Goal: Information Seeking & Learning: Learn about a topic

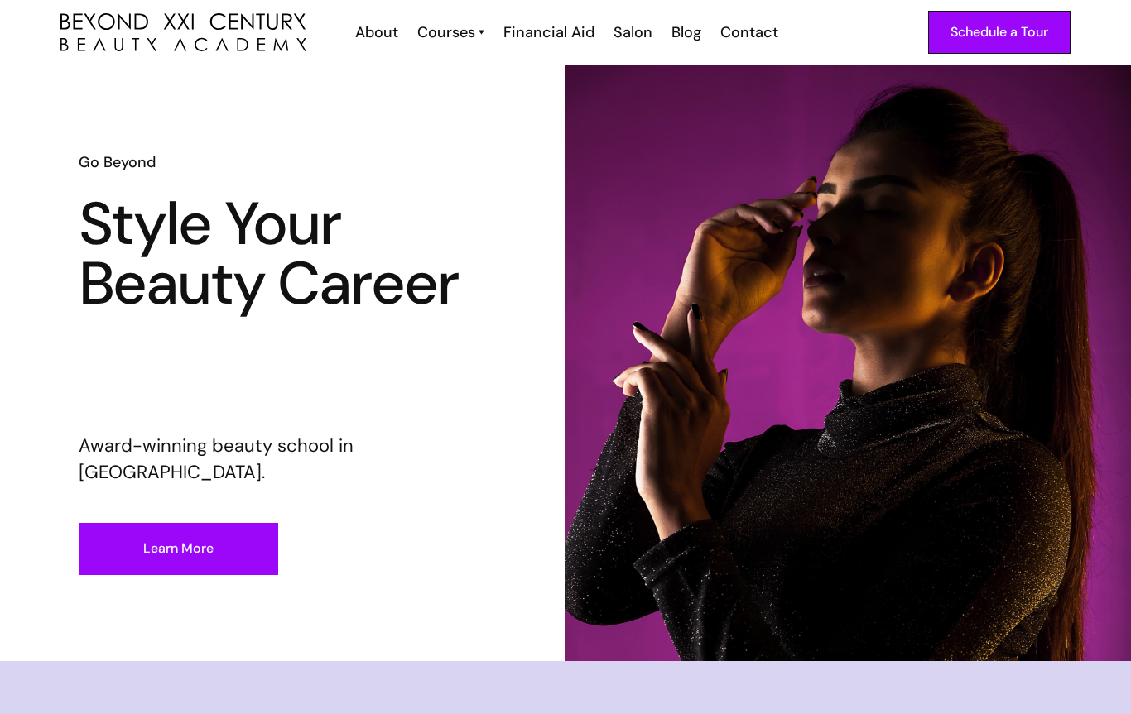
click at [446, 35] on div "Courses" at bounding box center [446, 33] width 58 height 22
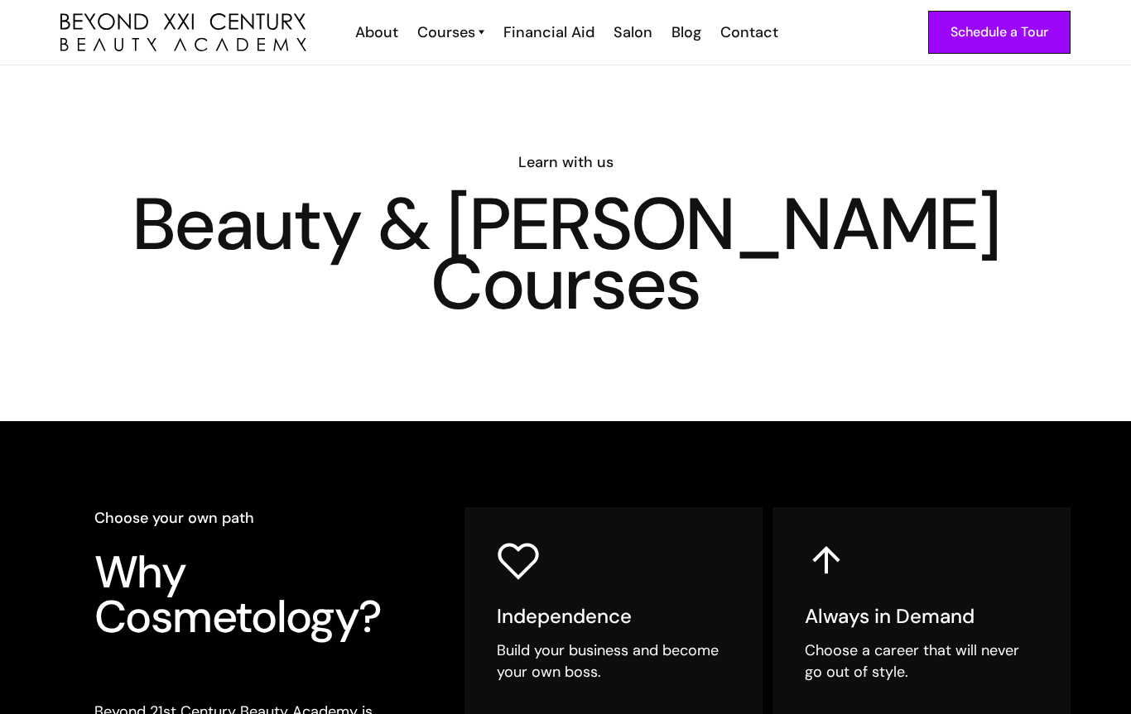
click at [455, 22] on div "Courses" at bounding box center [446, 33] width 58 height 22
click at [455, 31] on div "Courses" at bounding box center [446, 33] width 58 height 22
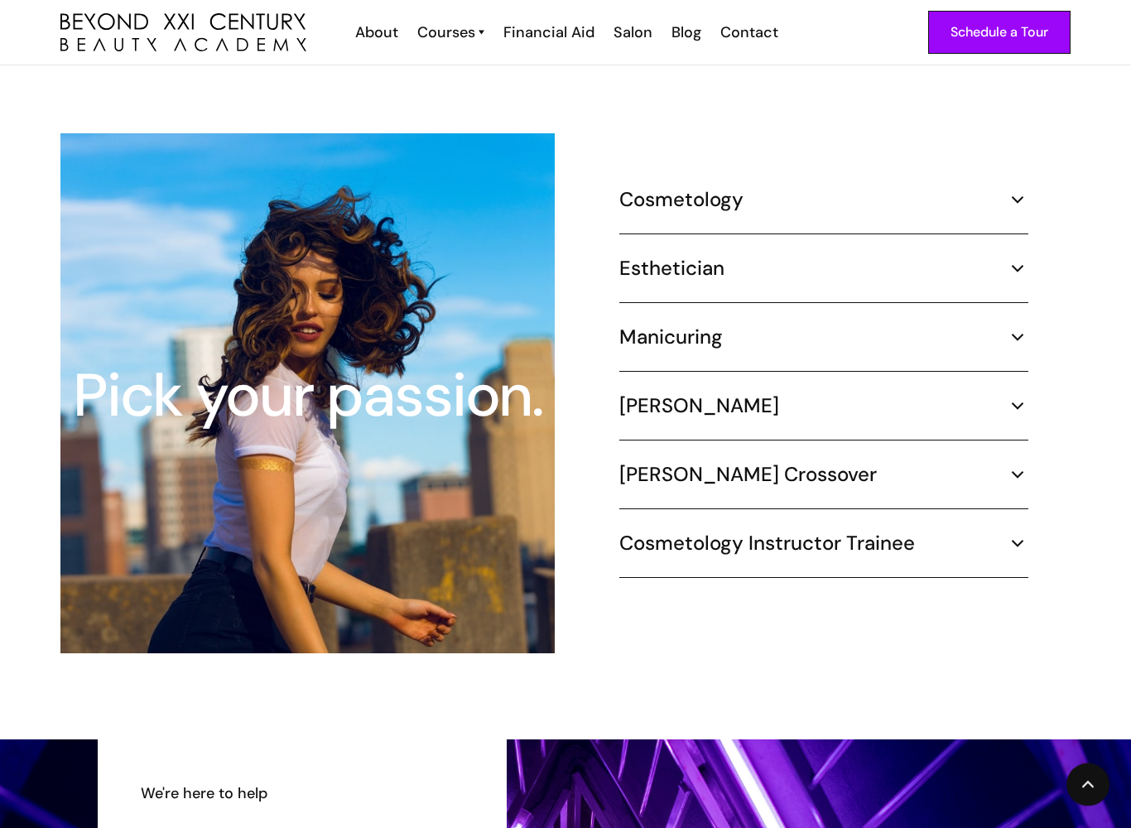
scroll to position [1513, 0]
click at [662, 161] on div "Pick your passion. Cosmetology 1000 hours ¾ Time (30 hours per week) – 8.3 mont…" at bounding box center [565, 393] width 1010 height 520
click at [719, 187] on h5 "Cosmetology" at bounding box center [681, 199] width 124 height 25
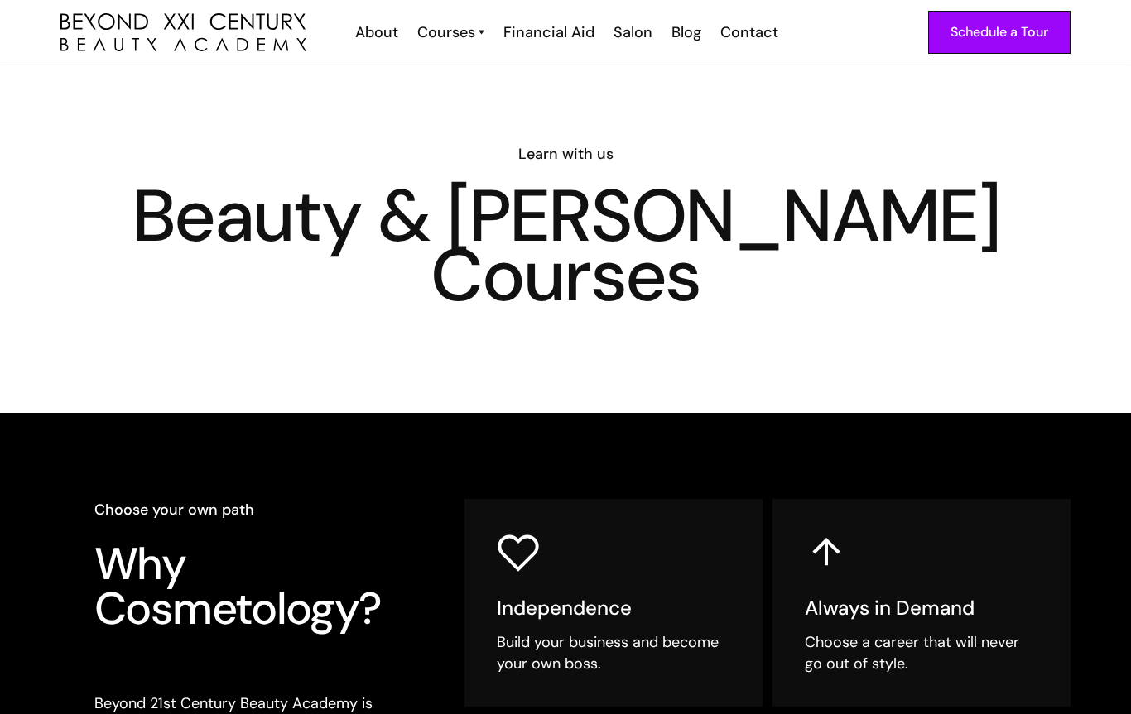
scroll to position [0, 0]
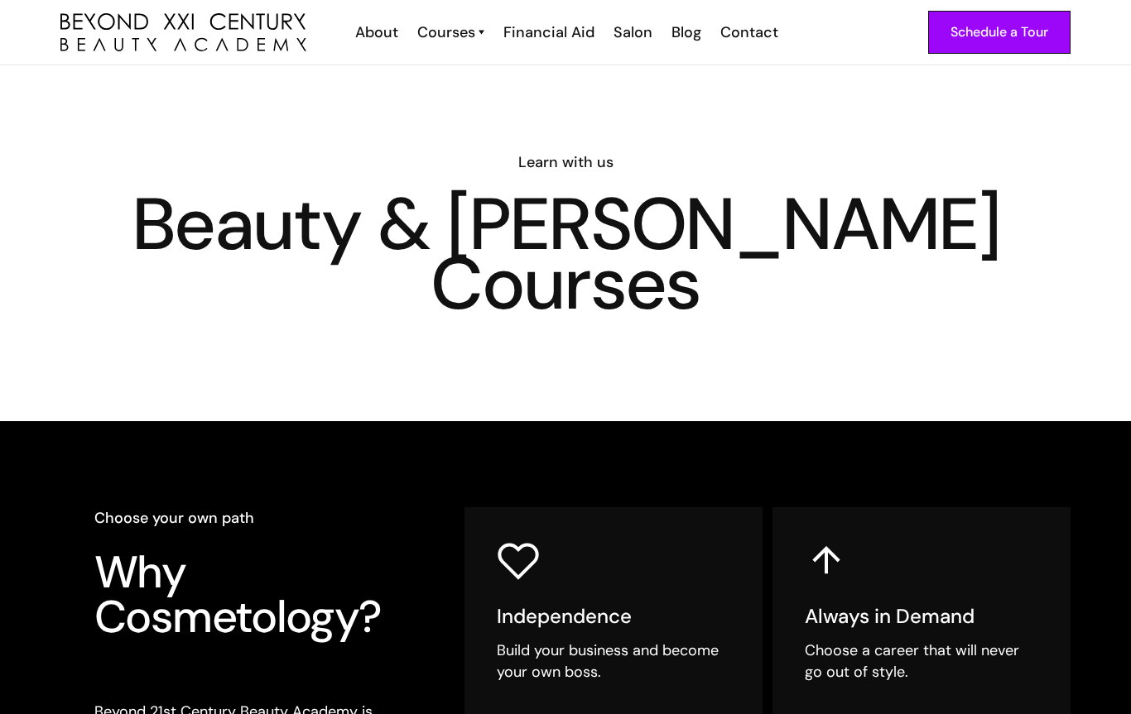
click at [627, 36] on div "Salon" at bounding box center [632, 33] width 39 height 22
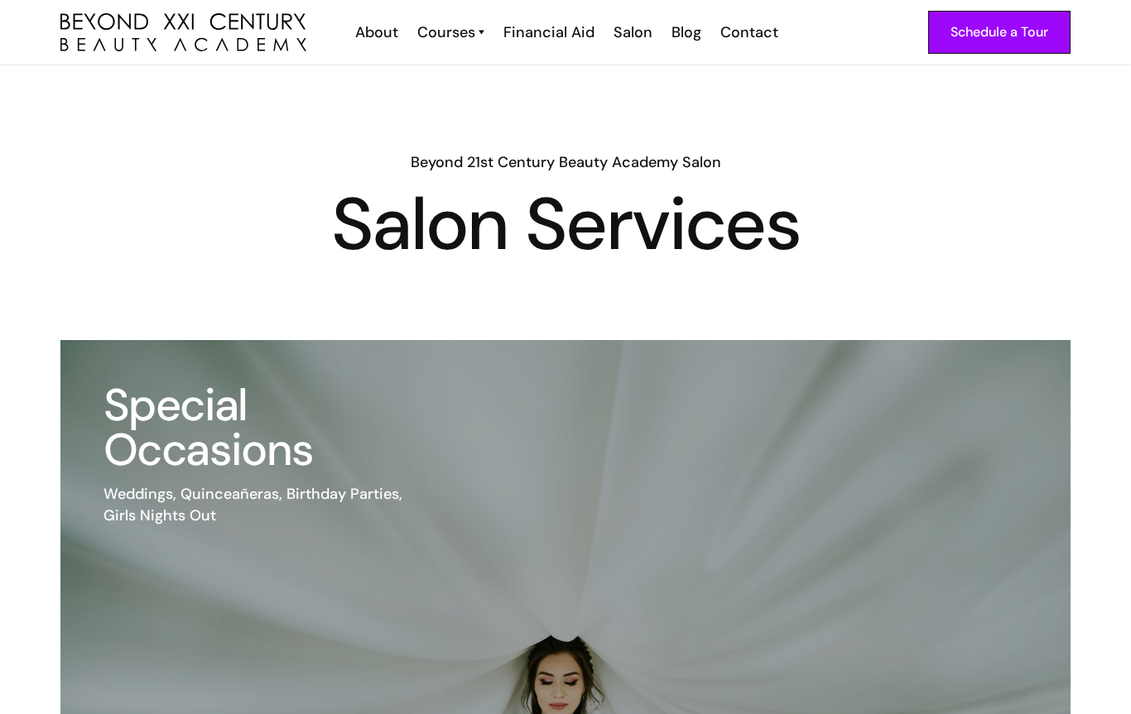
click at [448, 35] on div "Courses" at bounding box center [446, 33] width 58 height 22
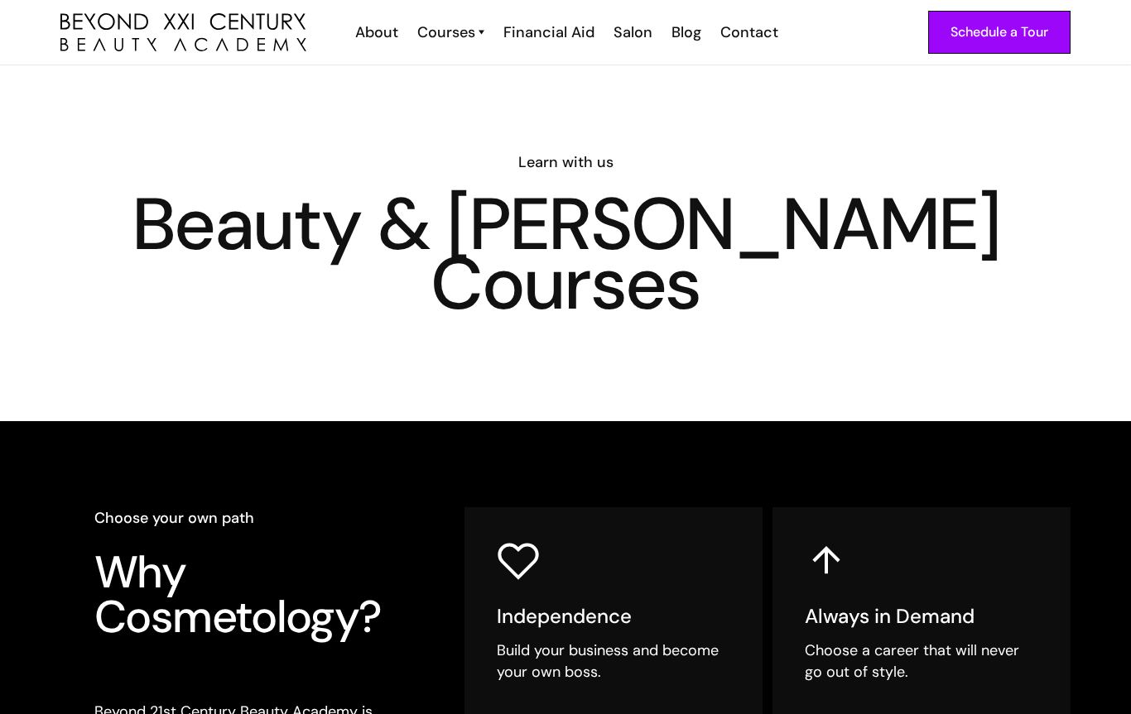
click at [370, 26] on div "About" at bounding box center [376, 33] width 43 height 22
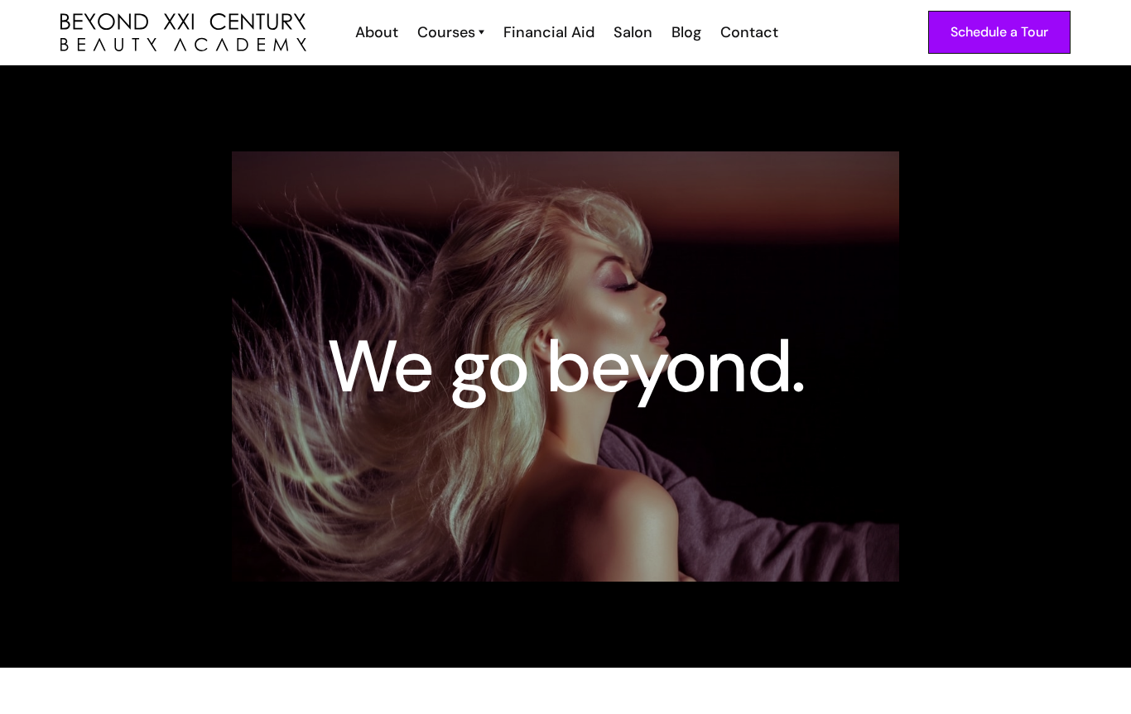
click at [534, 38] on div "Financial Aid" at bounding box center [548, 33] width 91 height 22
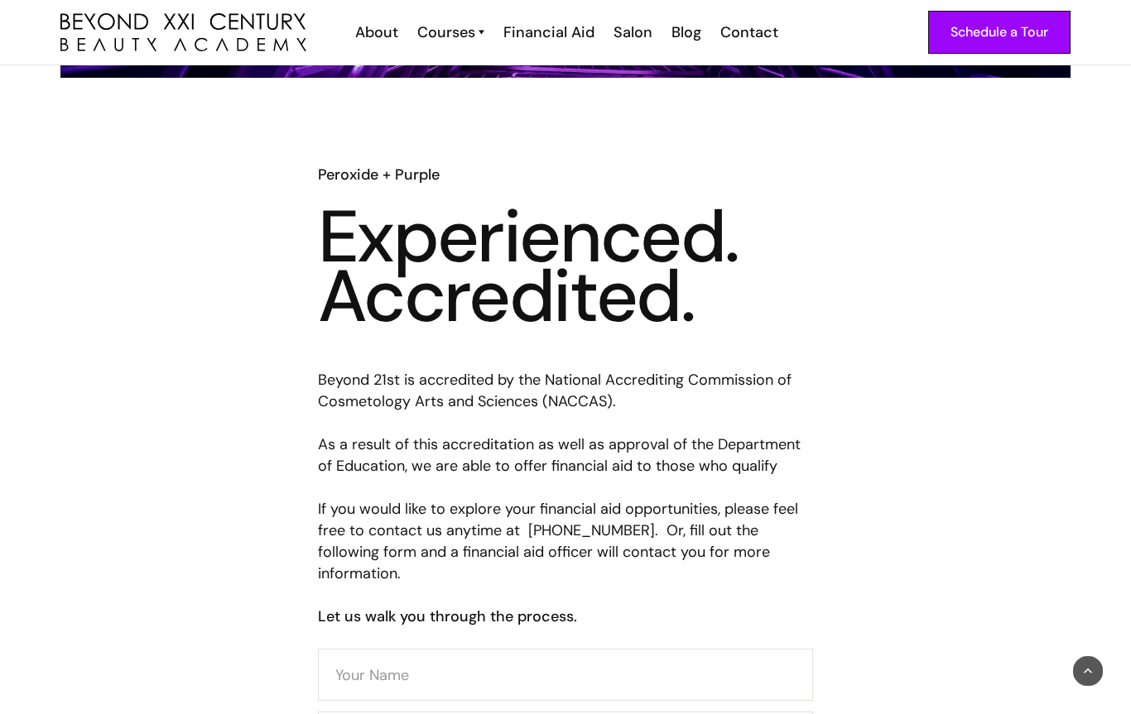
scroll to position [392, 0]
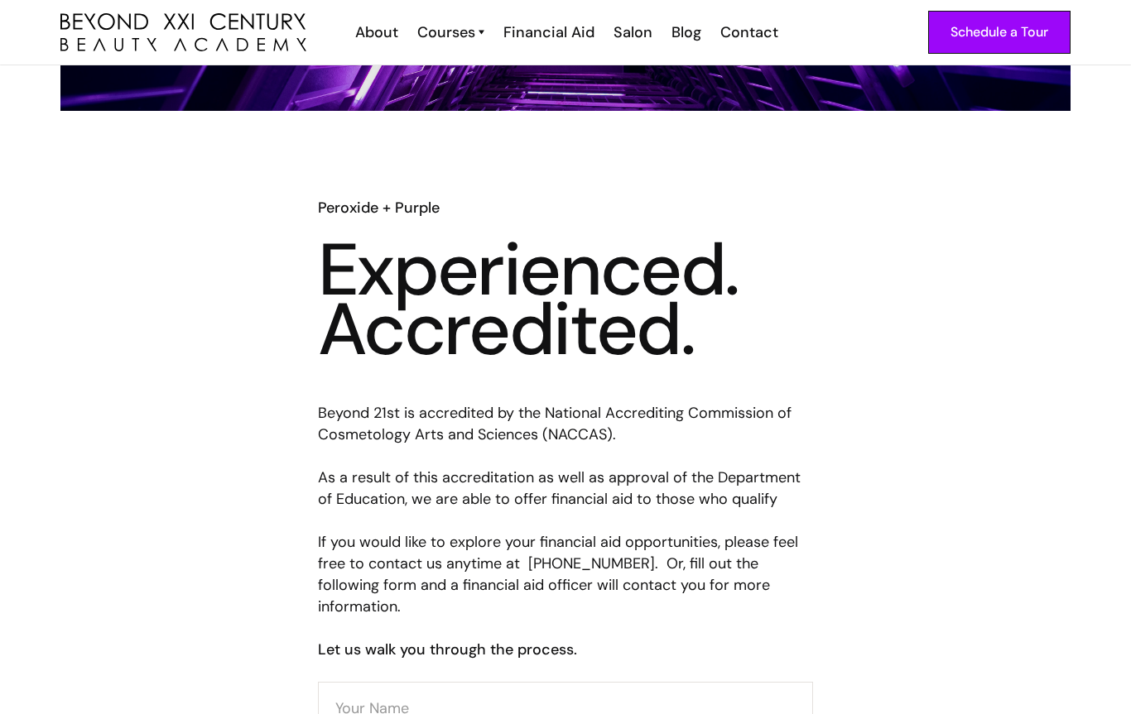
click at [707, 35] on link "Blog" at bounding box center [685, 33] width 49 height 22
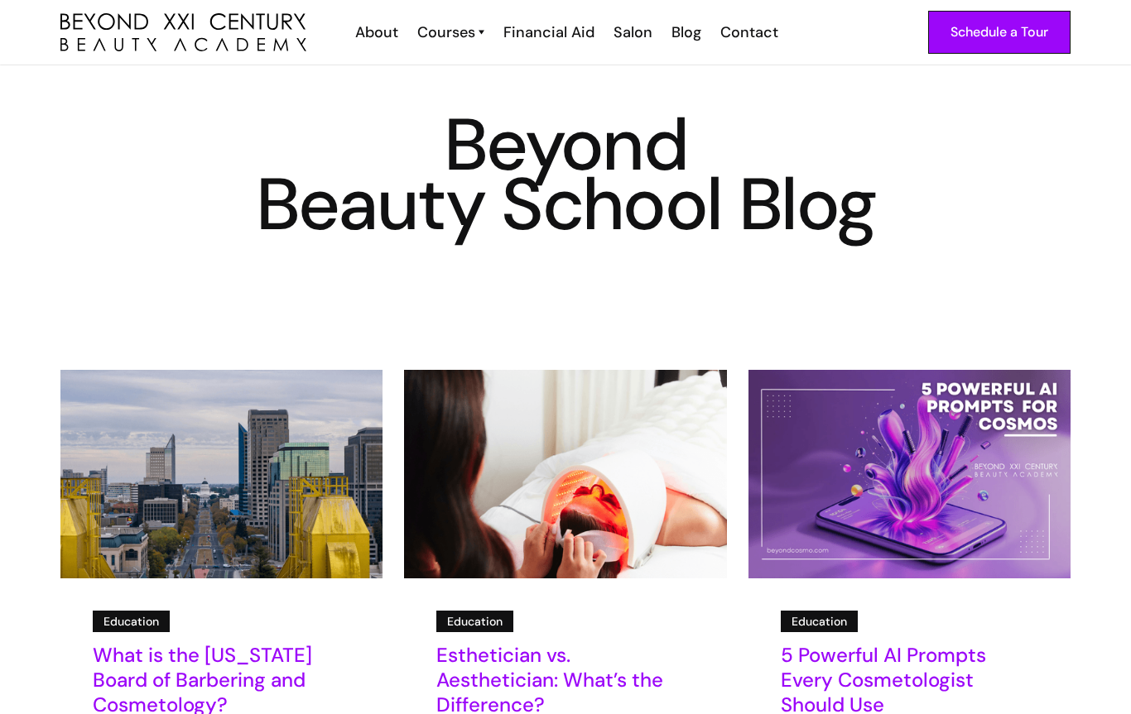
click at [736, 13] on div "Schedule a Tour About Cosmetology Esthetician Manicuring [PERSON_NAME] Courses …" at bounding box center [565, 32] width 1010 height 65
click at [730, 27] on div "Contact" at bounding box center [749, 33] width 58 height 22
